Goal: Communication & Community: Answer question/provide support

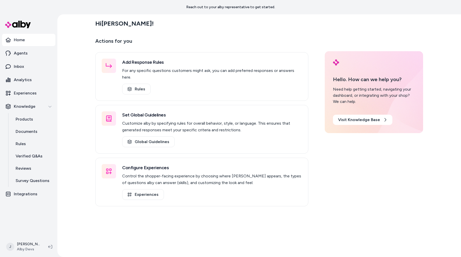
click at [82, 111] on div "Hi [PERSON_NAME] ! Actions for you Add Response Rules For any specific question…" at bounding box center [258, 135] width 403 height 243
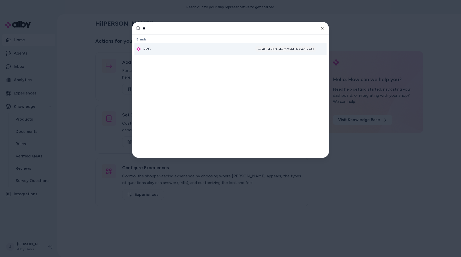
type input "***"
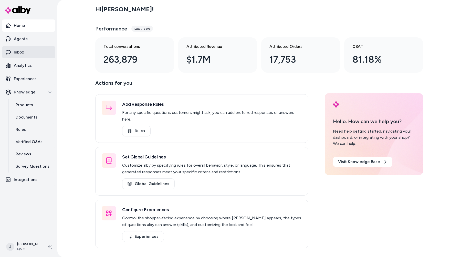
click at [47, 55] on link "Inbox" at bounding box center [28, 52] width 53 height 12
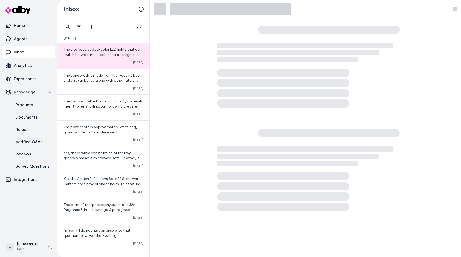
click at [90, 60] on div "The tree features dual-color LED lights that can switch between multi-color and…" at bounding box center [103, 56] width 92 height 26
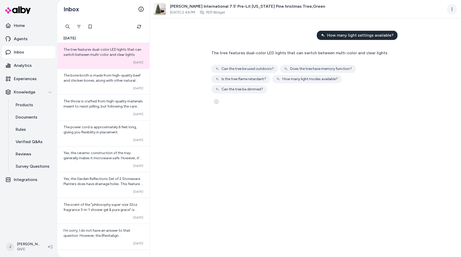
click at [455, 9] on html "Home Agents Inbox Analytics Experiences Knowledge Products Documents Rules Veri…" at bounding box center [230, 128] width 461 height 257
click at [429, 38] on link "View product detail page" at bounding box center [429, 39] width 55 height 9
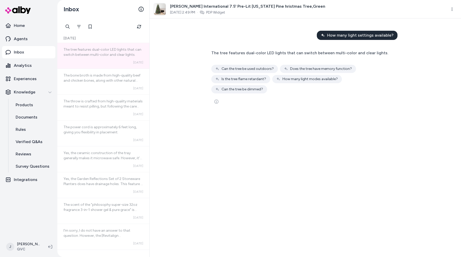
click at [368, 116] on div "How many light settings available? The tree features dual-color LED lights that…" at bounding box center [305, 137] width 311 height 239
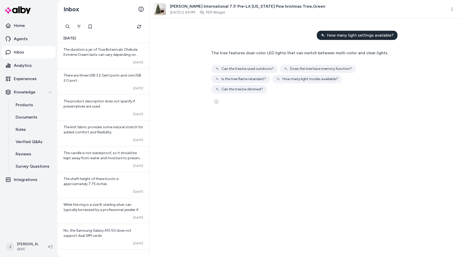
click at [338, 127] on div "How many light settings available? The tree features dual-color LED lights that…" at bounding box center [305, 137] width 311 height 239
click at [334, 131] on div "How many light settings available? The tree features dual-color LED lights that…" at bounding box center [305, 137] width 311 height 239
